Goal: Task Accomplishment & Management: Manage account settings

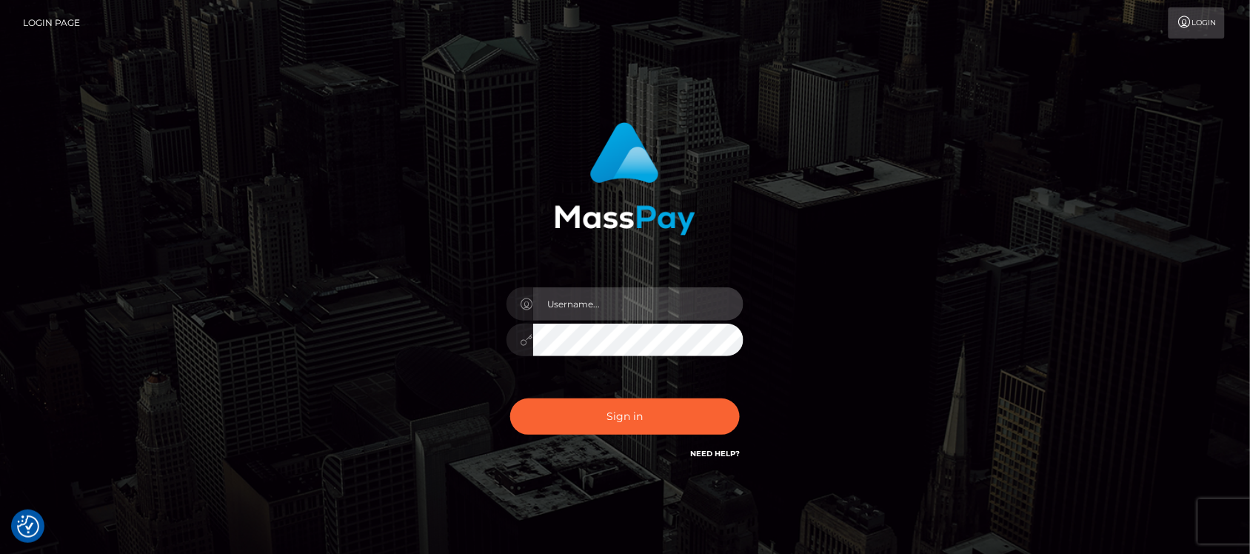
type input "hello.feetfinder"
click at [643, 301] on input "hello.feetfinder" at bounding box center [638, 303] width 210 height 33
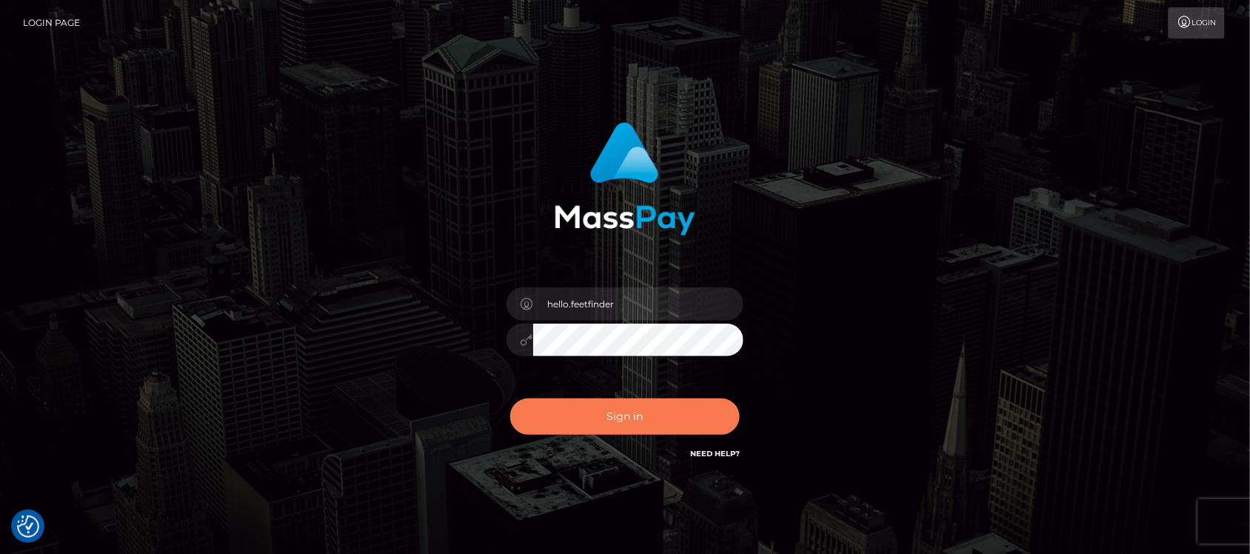
click at [652, 415] on button "Sign in" at bounding box center [625, 416] width 230 height 36
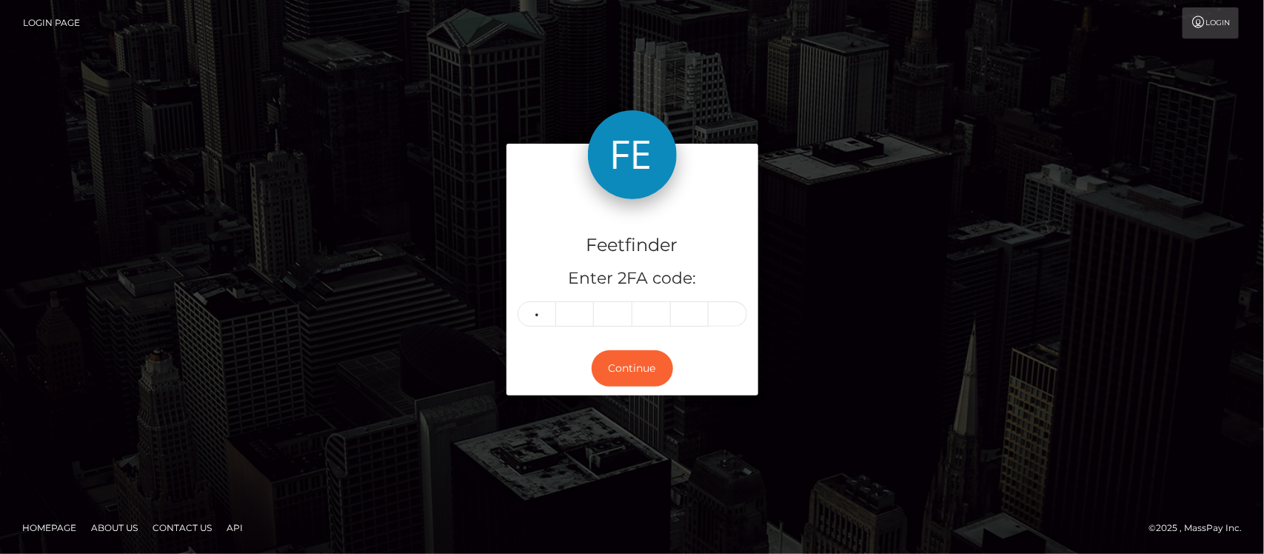
type input "8"
type input "0"
type input "9"
type input "5"
type input "8"
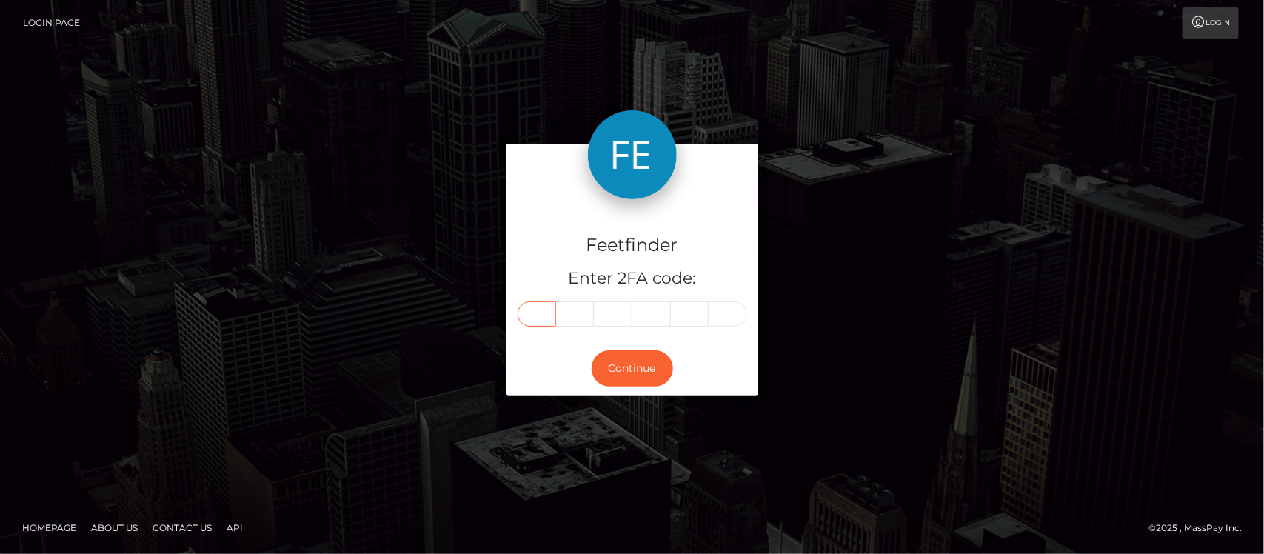
type input "8"
type input "9"
type input "0"
type input "3"
type input "1"
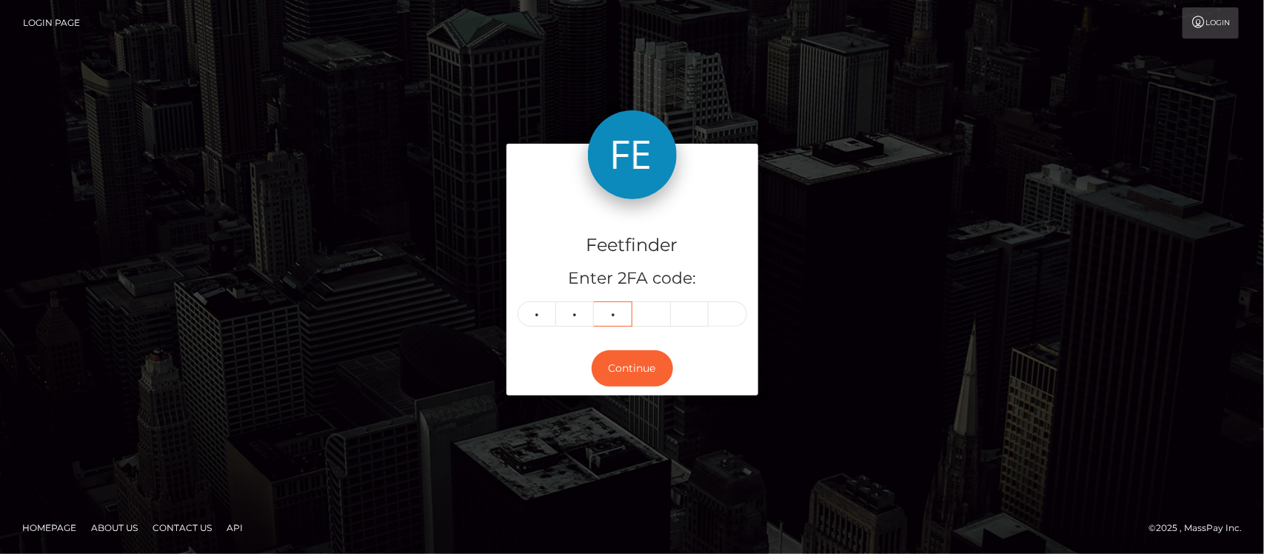
type input "6"
type input "1"
type input "4"
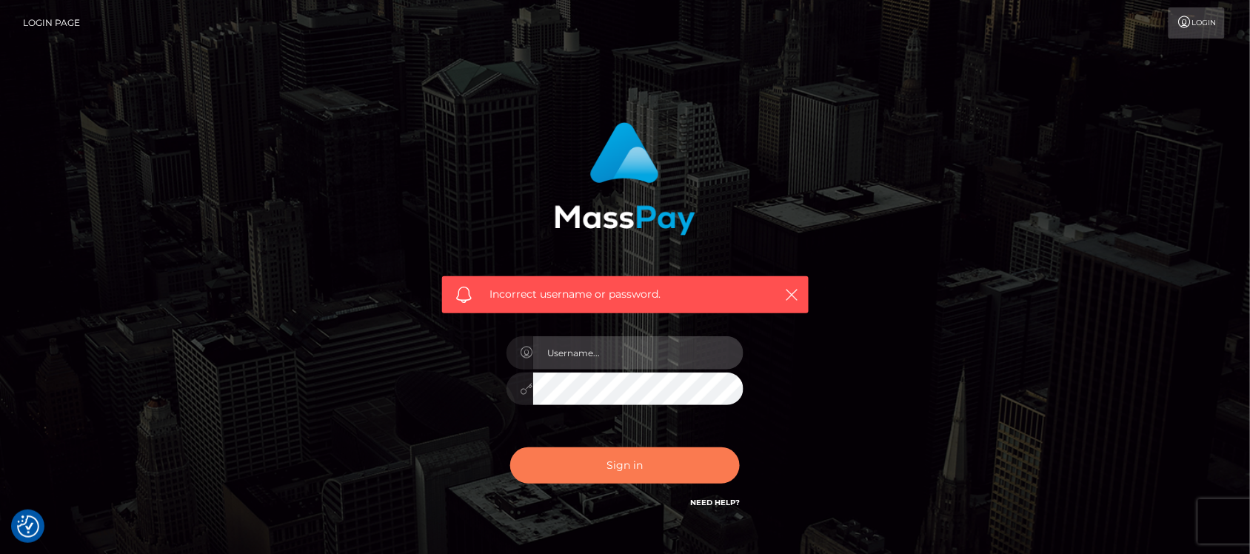
type input "hello.feetfinder"
click at [639, 459] on button "Sign in" at bounding box center [625, 465] width 230 height 36
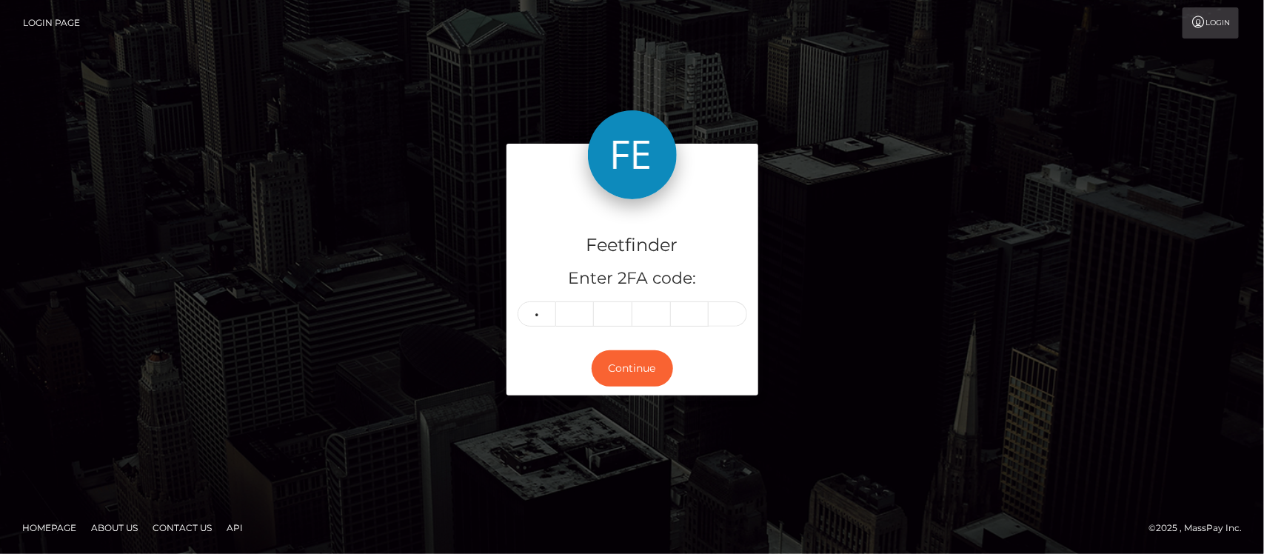
type input "3"
type input "2"
type input "1"
type input "6"
type input "1"
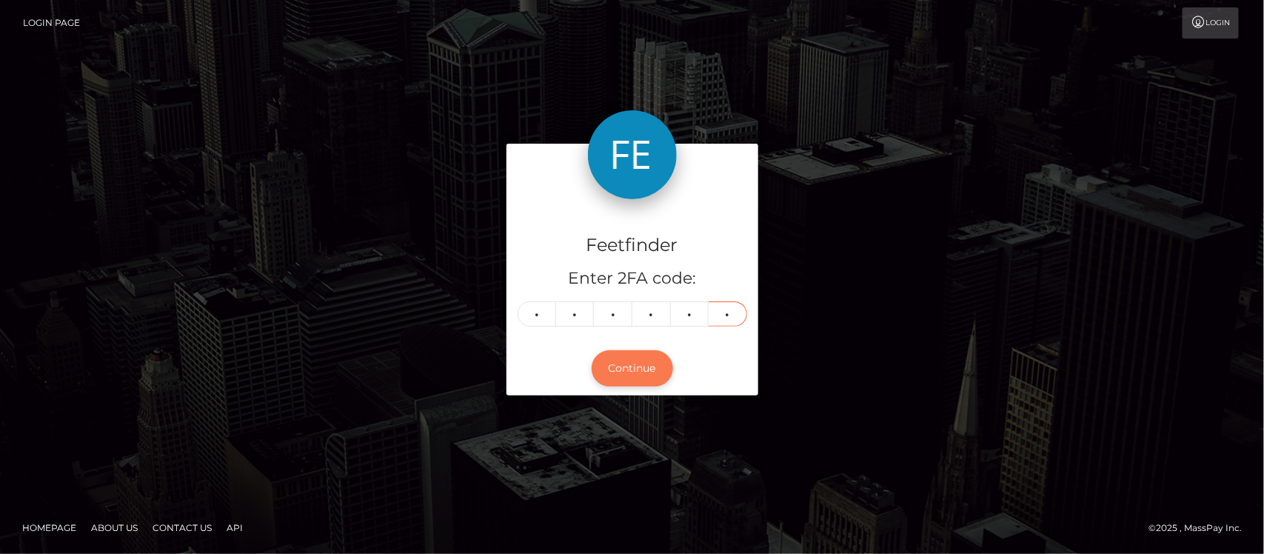
type input "4"
click at [632, 363] on button "Continue" at bounding box center [632, 368] width 81 height 36
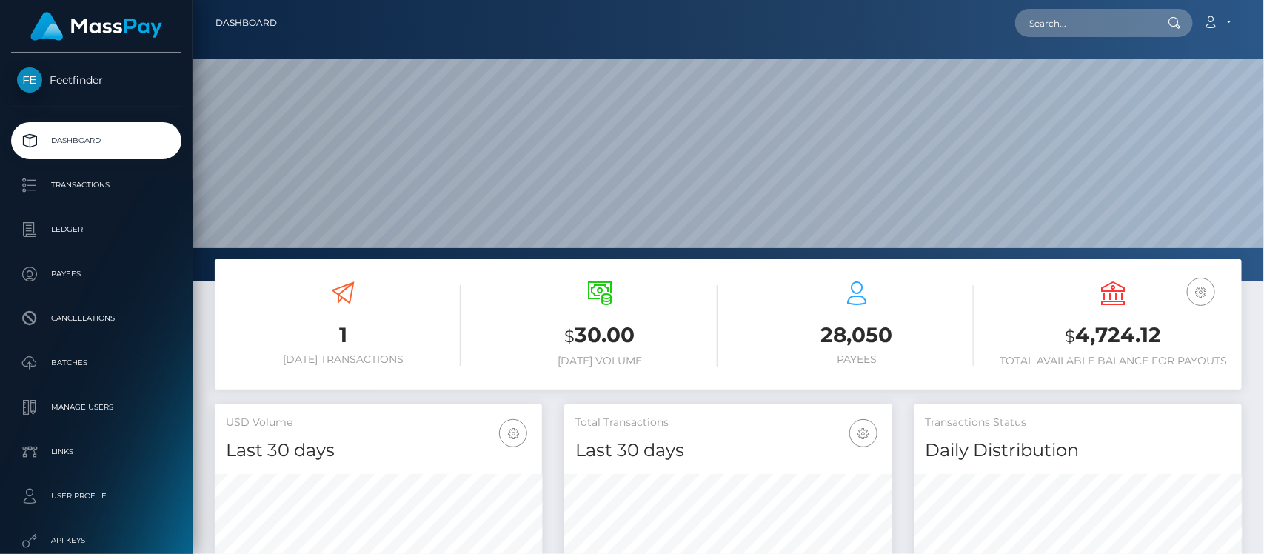
scroll to position [261, 327]
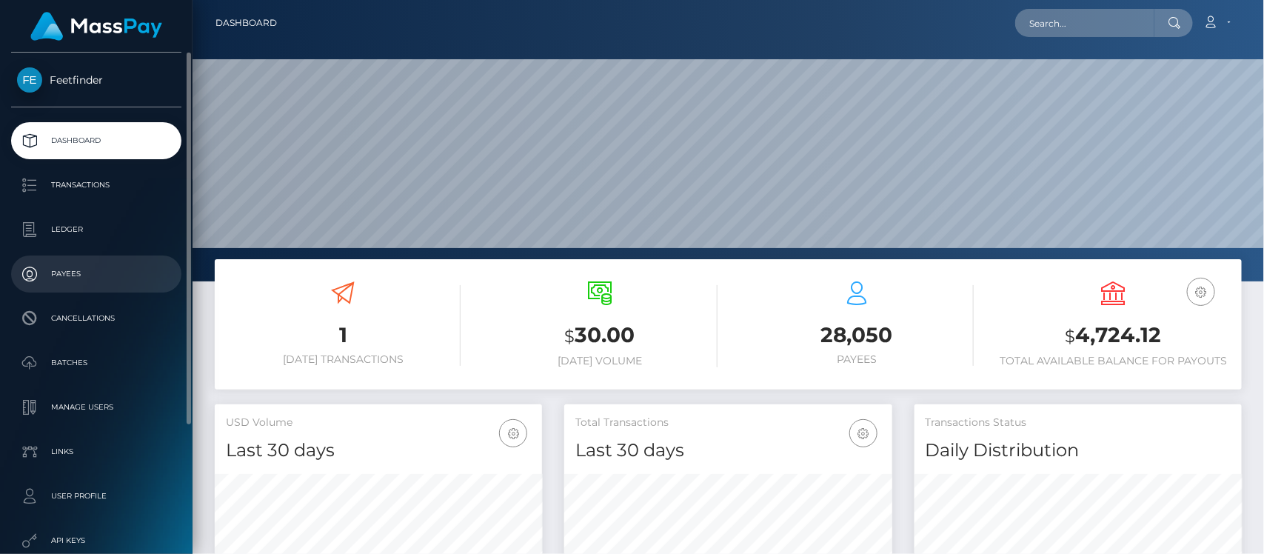
click at [90, 268] on p "Payees" at bounding box center [96, 274] width 158 height 22
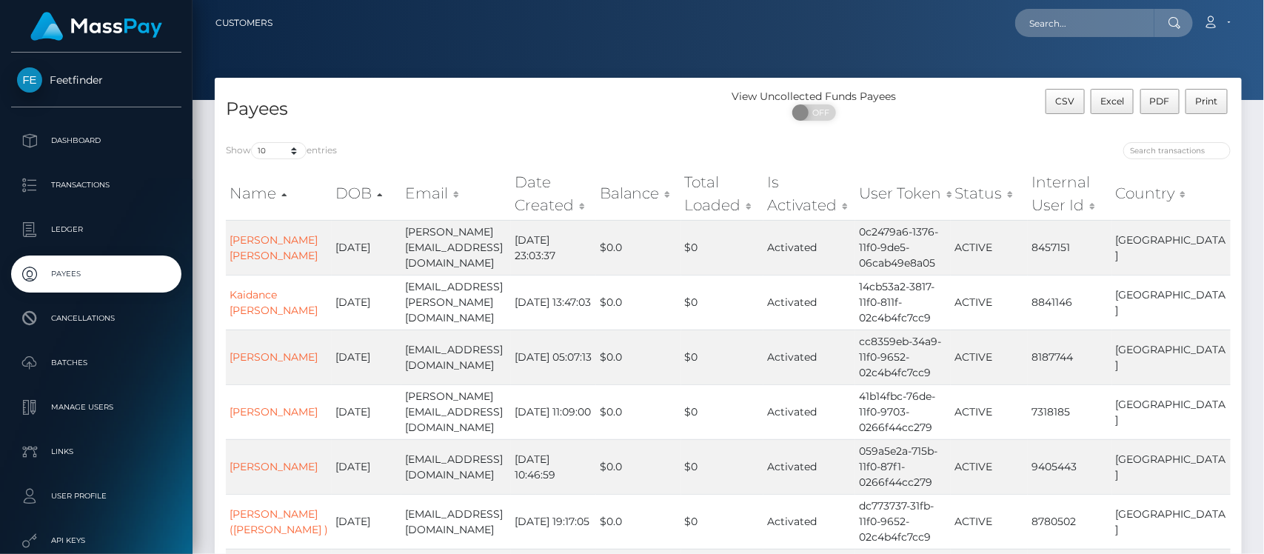
click at [1169, 139] on div "Show 10 25 50 100 250 entries Name DOB Email Date Created Balance Total Loaded …" at bounding box center [728, 487] width 1027 height 713
click at [1169, 144] on input "search" at bounding box center [1176, 150] width 107 height 17
paste input "477e97c5-7f3f-11f0-8023-0266f44cc279"
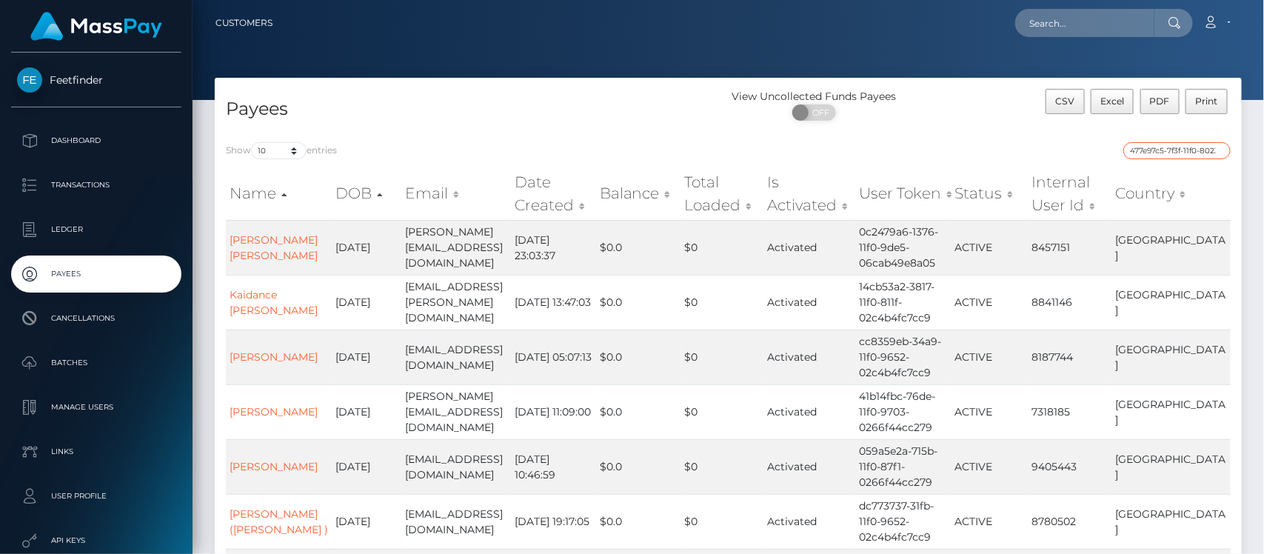
scroll to position [0, 61]
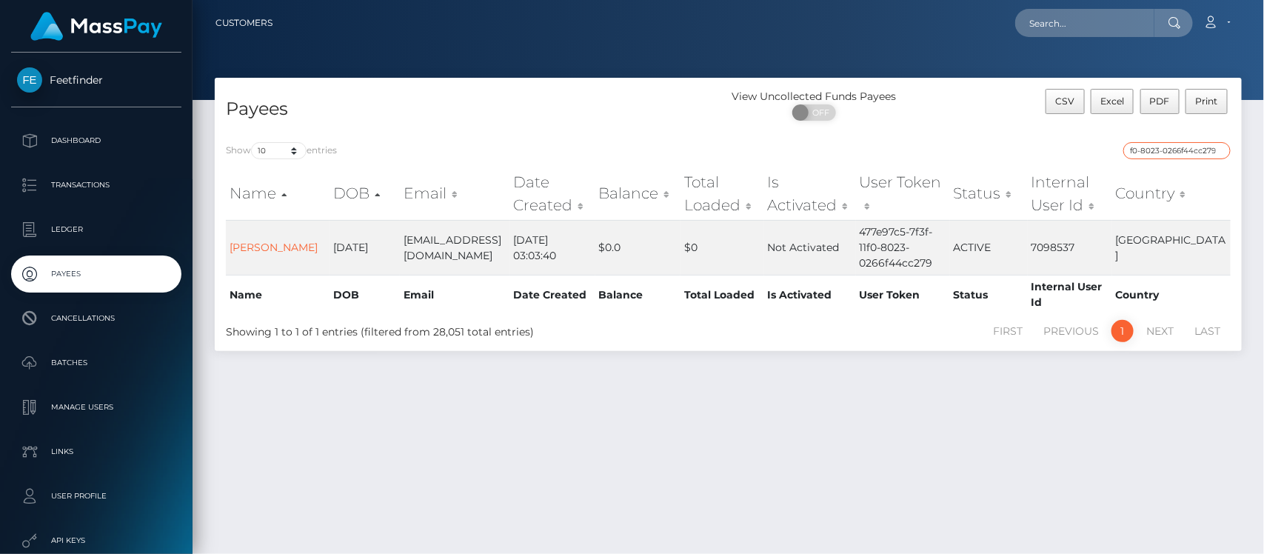
type input "477e97c5-7f3f-11f0-8023-0266f44cc279"
